Goal: Task Accomplishment & Management: Complete application form

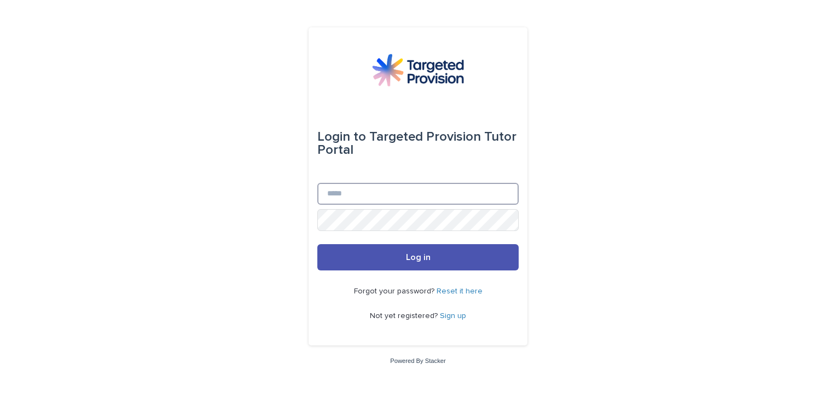
click at [391, 187] on input "Email" at bounding box center [417, 194] width 201 height 22
type input "**********"
click at [317, 244] on button "Log in" at bounding box center [417, 257] width 201 height 26
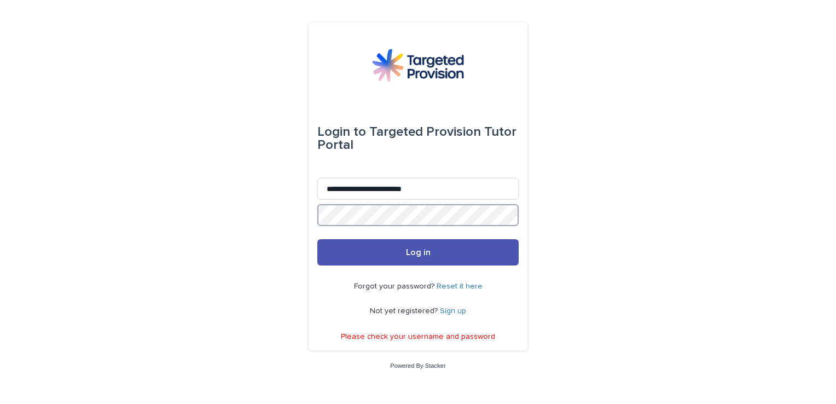
click at [317, 239] on button "Log in" at bounding box center [417, 252] width 201 height 26
click at [457, 289] on link "Reset it here" at bounding box center [460, 286] width 46 height 8
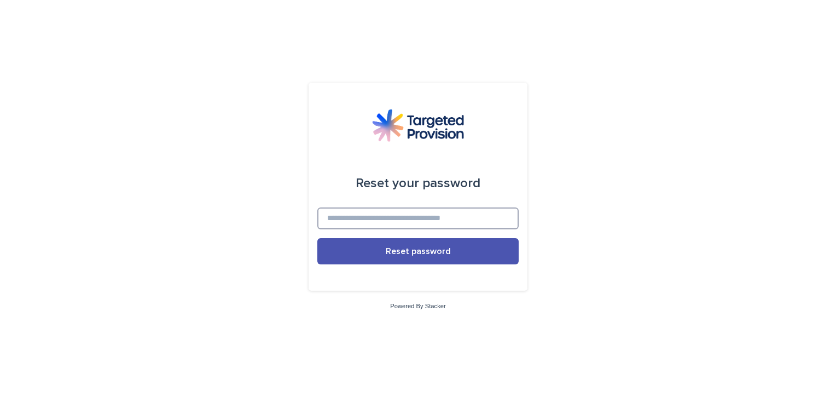
click at [448, 218] on input at bounding box center [417, 218] width 201 height 22
type input "**********"
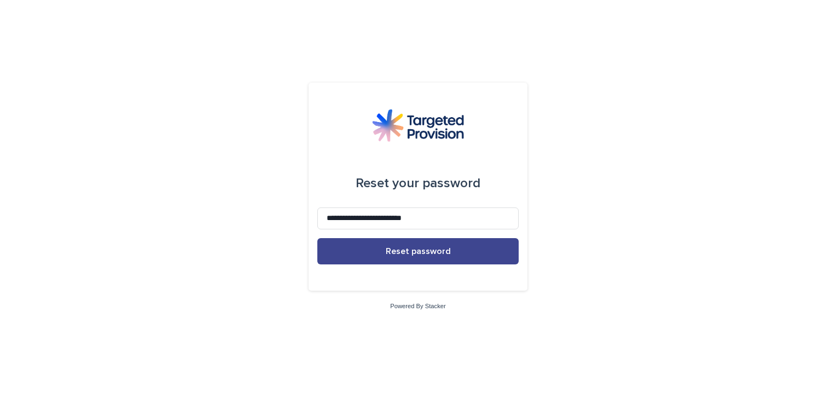
click at [399, 251] on span "Reset password" at bounding box center [418, 251] width 65 height 9
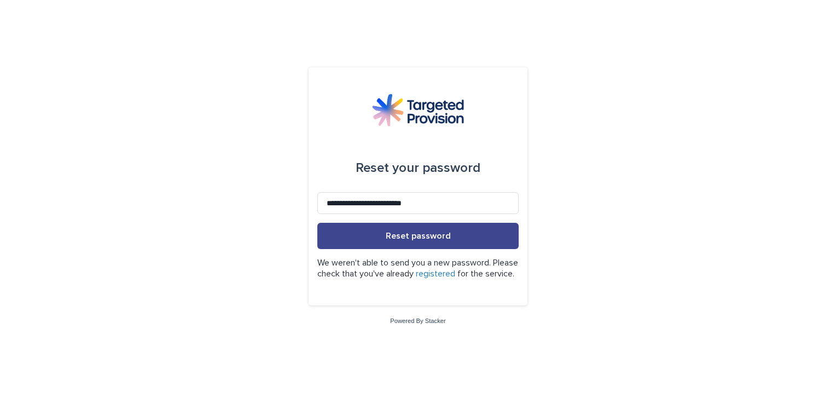
click at [411, 231] on span "Reset password" at bounding box center [418, 235] width 65 height 9
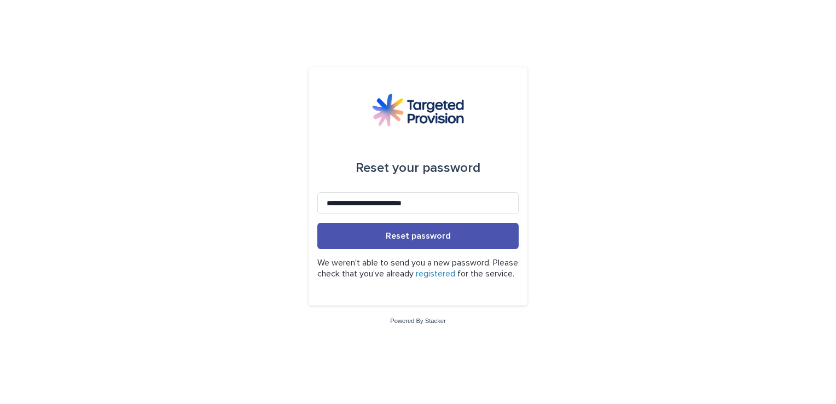
click at [455, 270] on link "registered" at bounding box center [435, 273] width 39 height 9
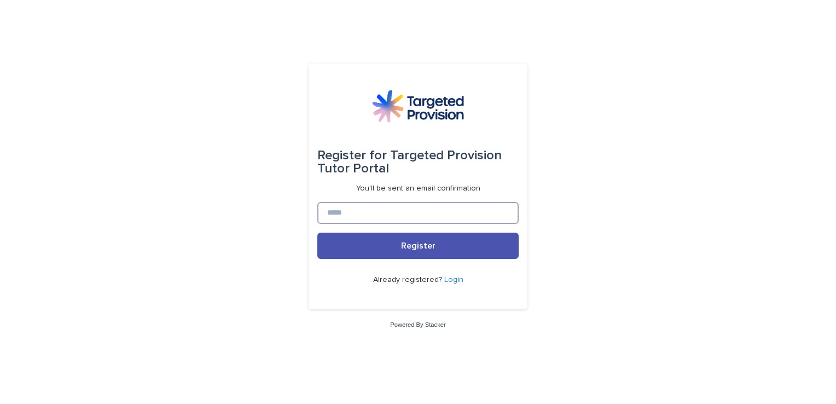
click at [402, 222] on input at bounding box center [417, 213] width 201 height 22
type input "**********"
click at [453, 279] on link "Login" at bounding box center [453, 280] width 19 height 8
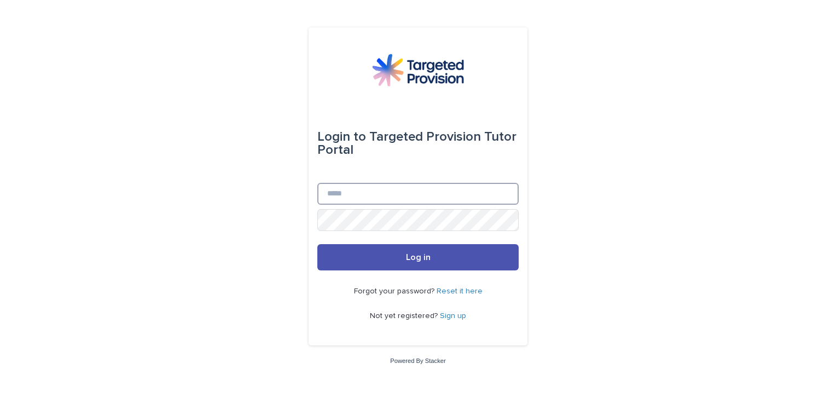
click at [406, 196] on input "Email" at bounding box center [417, 194] width 201 height 22
type input "**********"
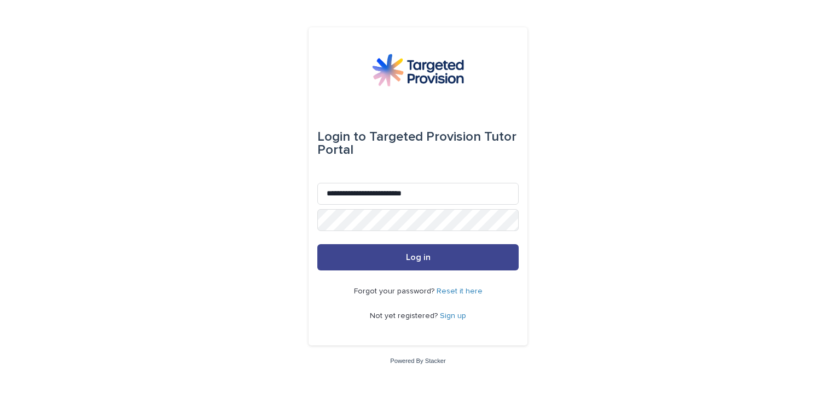
click at [434, 259] on button "Log in" at bounding box center [417, 257] width 201 height 26
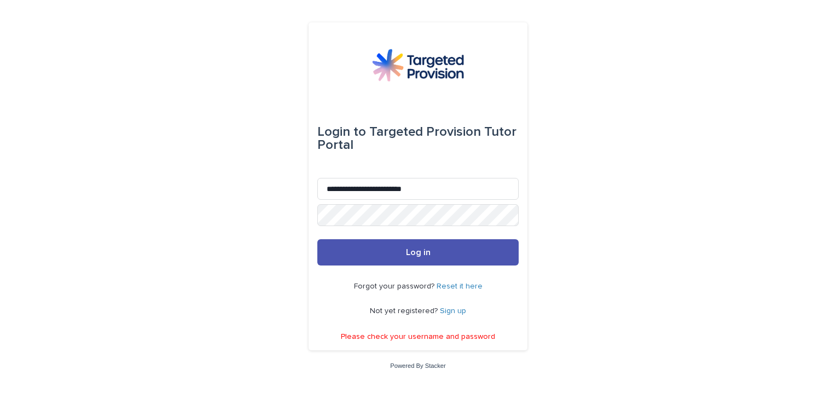
click at [449, 311] on link "Sign up" at bounding box center [453, 311] width 26 height 8
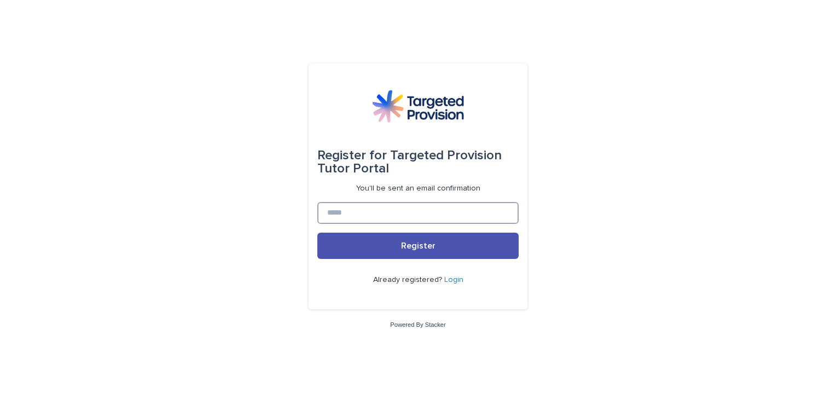
click at [406, 210] on input at bounding box center [417, 213] width 201 height 22
type input "**********"
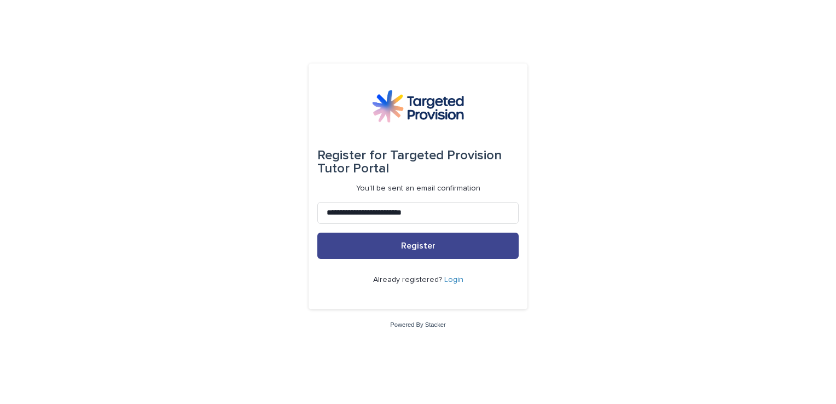
click at [420, 255] on button "Register" at bounding box center [417, 246] width 201 height 26
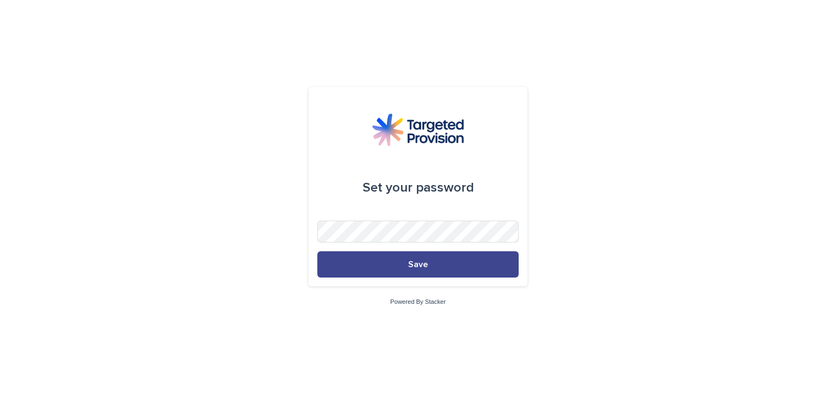
click at [457, 254] on button "Save" at bounding box center [417, 264] width 201 height 26
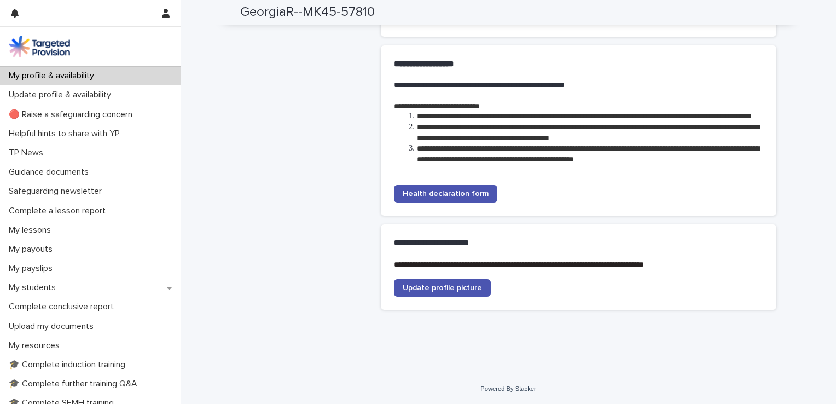
scroll to position [1999, 0]
click at [414, 198] on span "Health declaration form" at bounding box center [446, 194] width 86 height 8
click at [47, 233] on p "My lessons" at bounding box center [31, 230] width 55 height 10
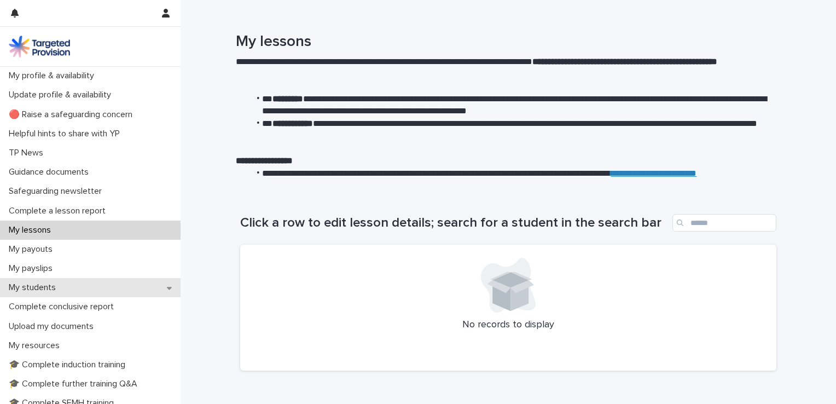
click at [57, 283] on p "My students" at bounding box center [34, 287] width 60 height 10
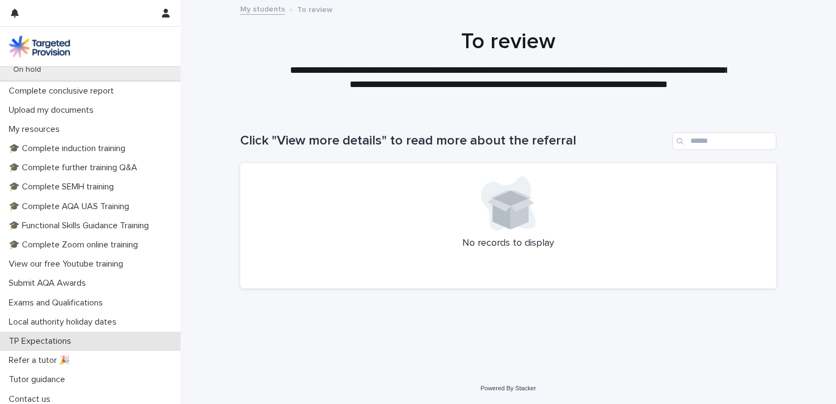
scroll to position [294, 0]
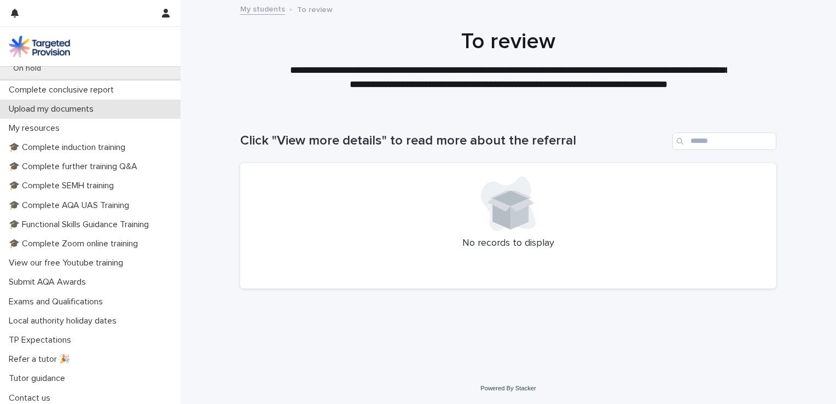
click at [91, 104] on p "Upload my documents" at bounding box center [53, 109] width 98 height 10
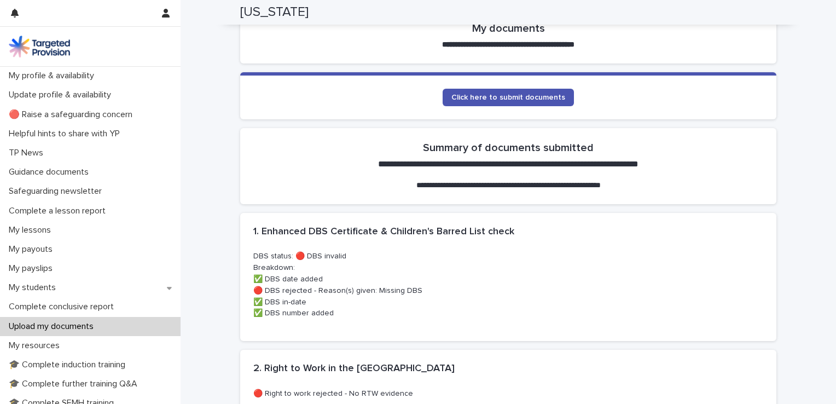
scroll to position [263, 0]
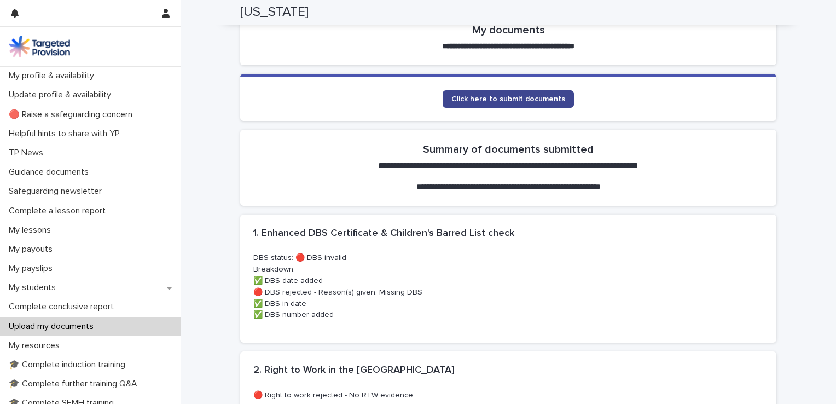
click at [506, 93] on link "Click here to submit documents" at bounding box center [508, 99] width 131 height 18
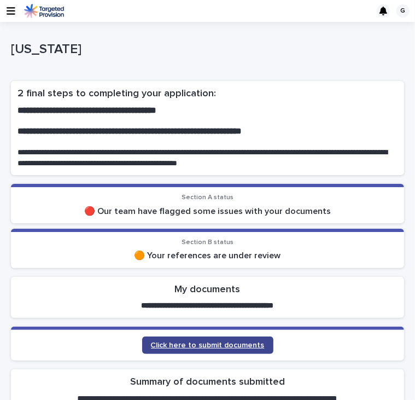
click at [217, 343] on span "Click here to submit documents" at bounding box center [208, 345] width 114 height 8
